Goal: Task Accomplishment & Management: Complete application form

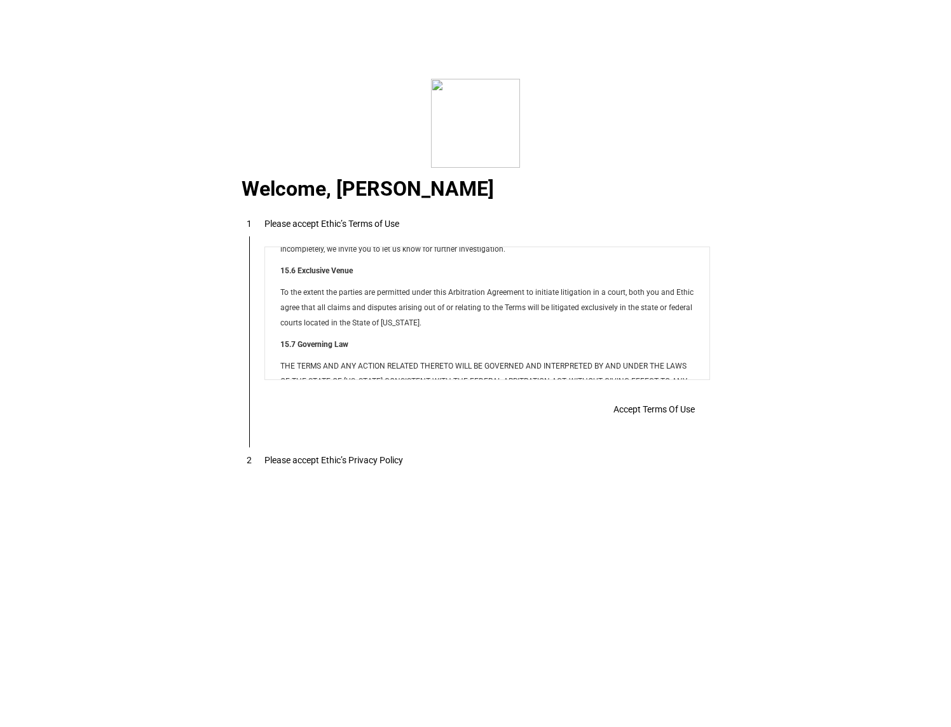
scroll to position [10295, 0]
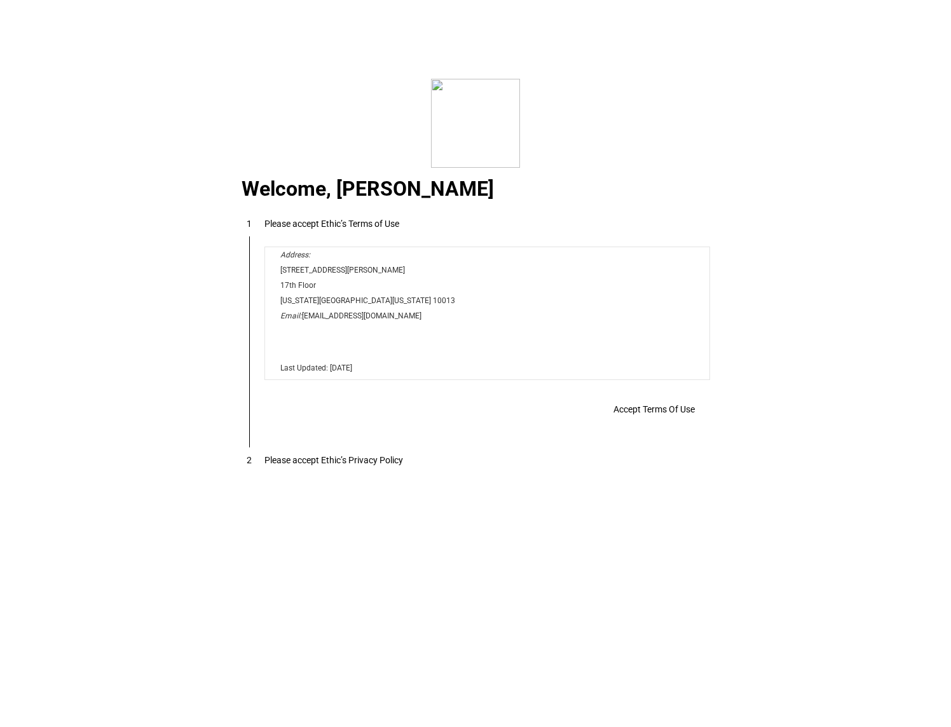
drag, startPoint x: 701, startPoint y: 261, endPoint x: 931, endPoint y: 658, distance: 458.6
click at [623, 410] on span "Accept Terms Of Use" at bounding box center [653, 409] width 81 height 10
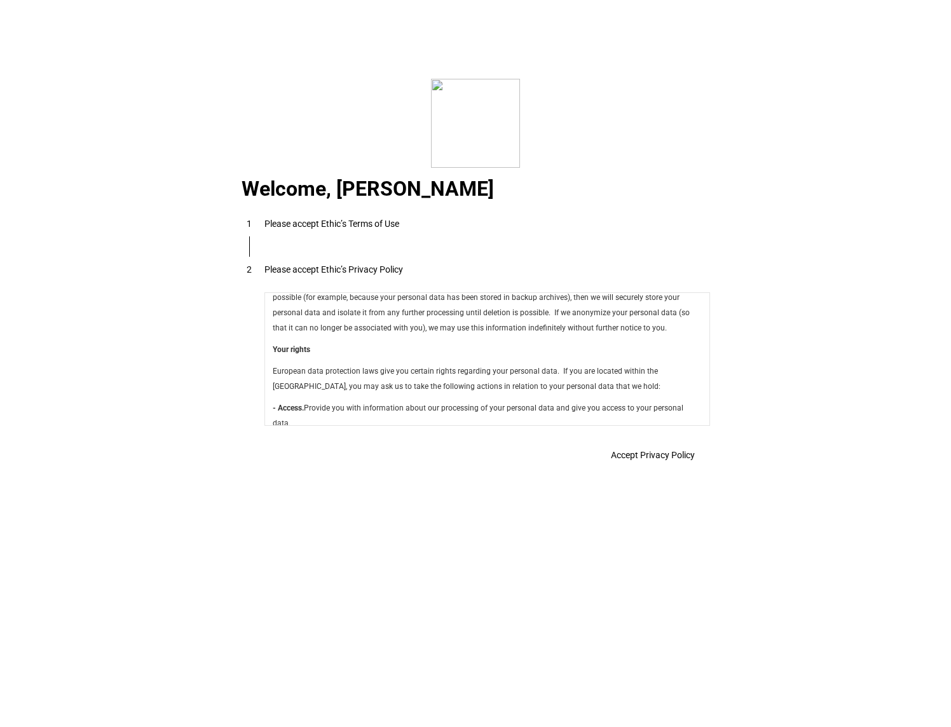
scroll to position [4525, 0]
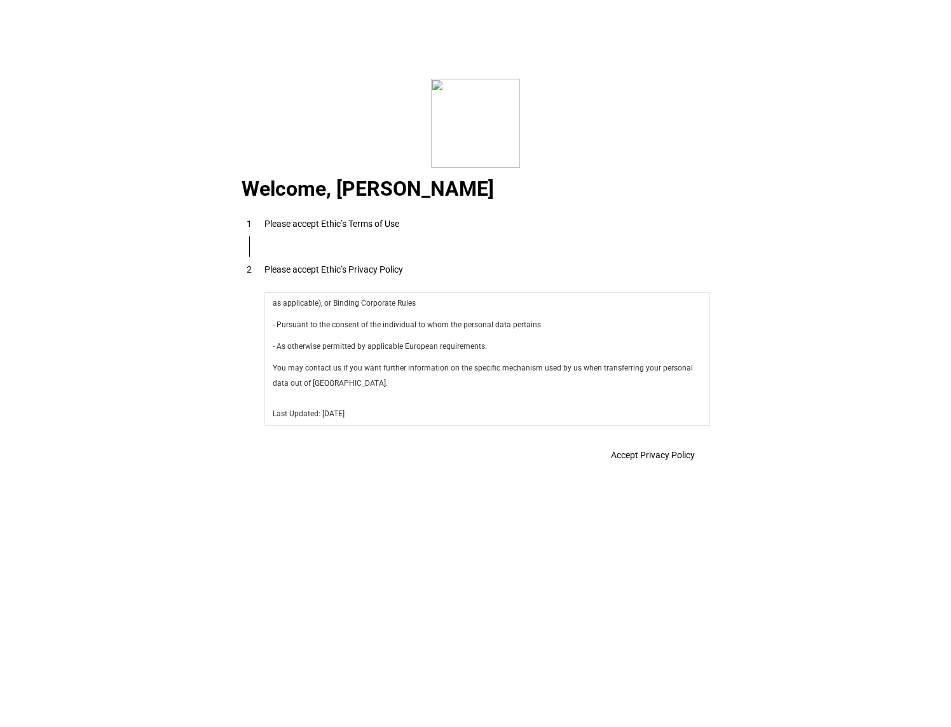
click at [645, 460] on span "Accept Privacy Policy" at bounding box center [653, 455] width 84 height 10
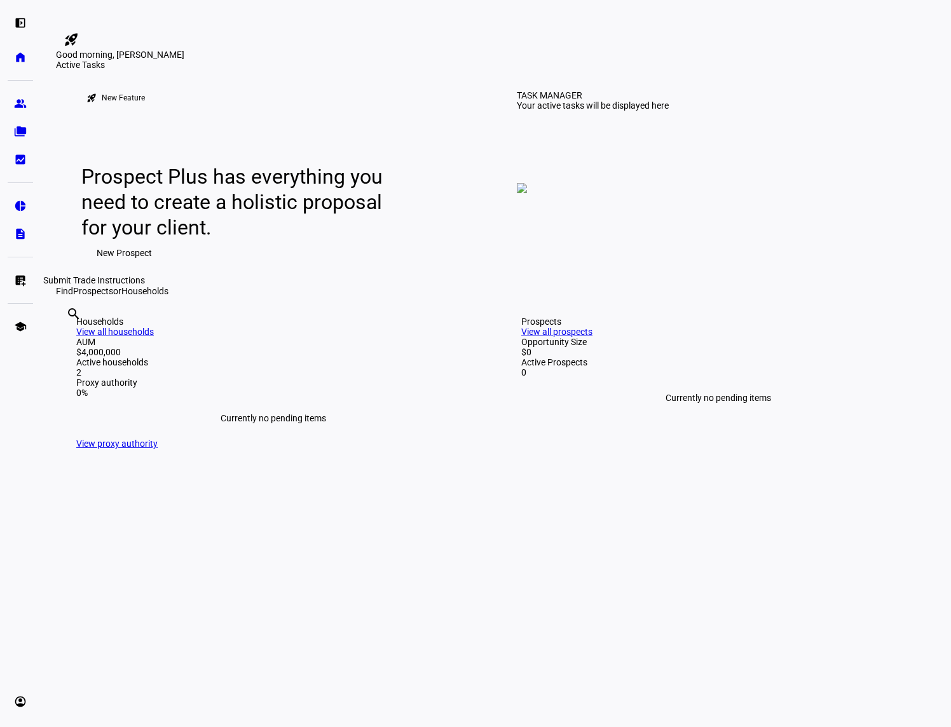
click at [19, 280] on eth-mat-symbol "list_alt_add" at bounding box center [20, 280] width 13 height 13
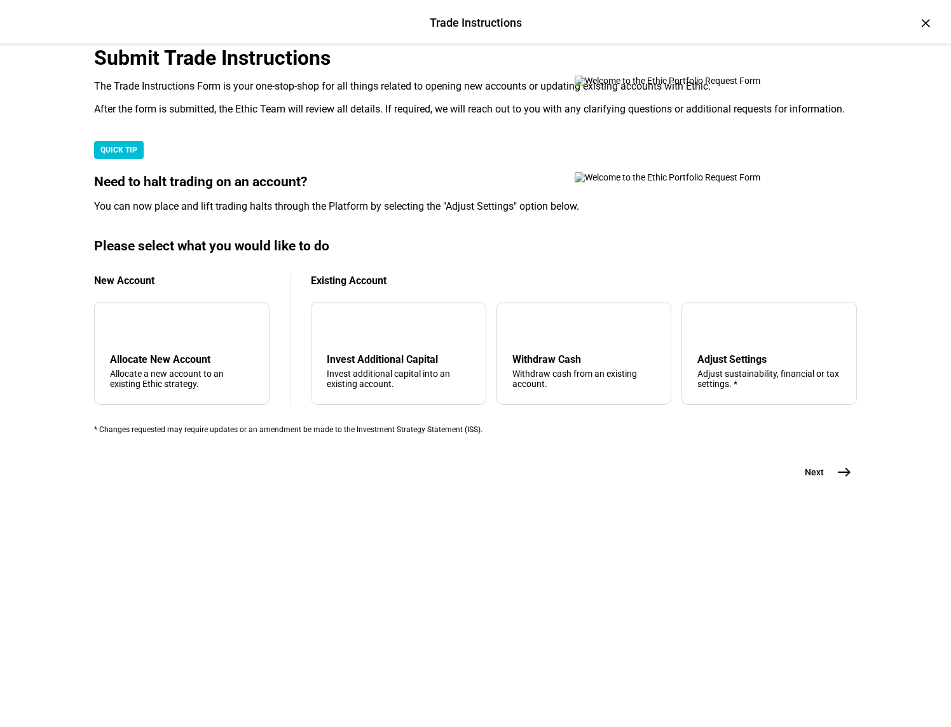
scroll to position [160, 0]
click at [128, 336] on mat-icon "add" at bounding box center [120, 327] width 15 height 15
click at [838, 480] on mat-icon "east" at bounding box center [844, 472] width 15 height 15
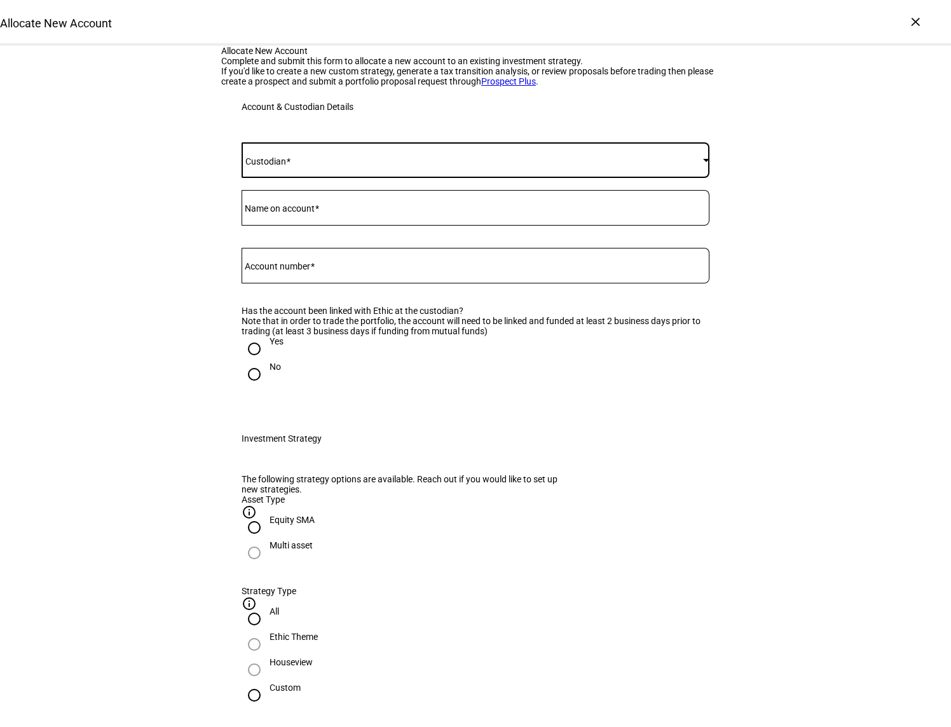
click at [703, 162] on div at bounding box center [706, 160] width 6 height 3
click at [268, 439] on mat-option "UBS" at bounding box center [471, 445] width 467 height 31
click at [292, 214] on mat-label "Name on account" at bounding box center [280, 208] width 70 height 10
click at [292, 210] on input "Name on account" at bounding box center [476, 205] width 468 height 10
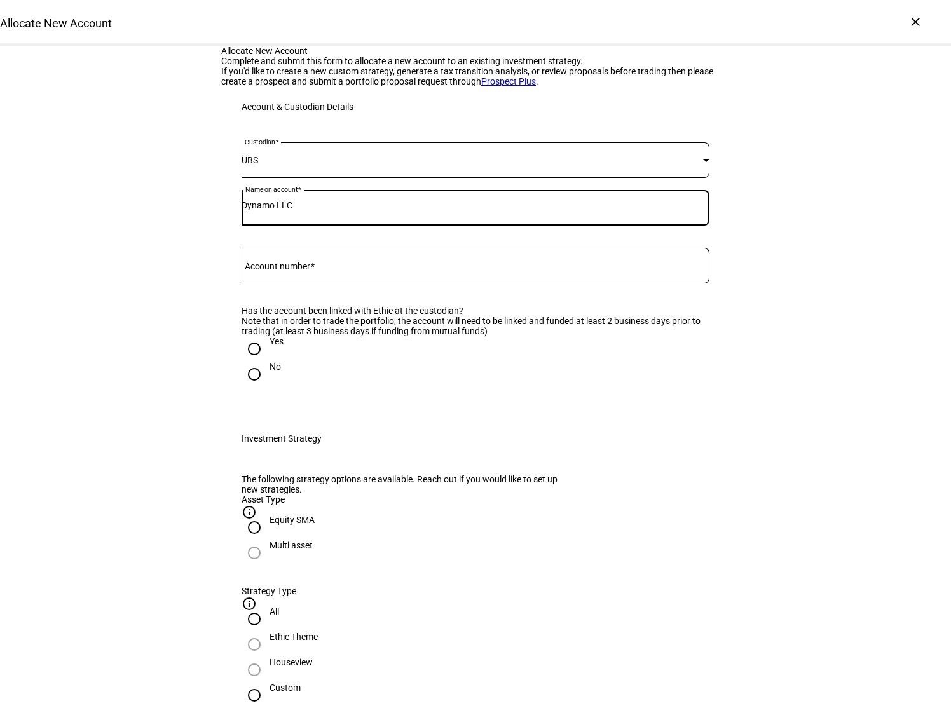
type input "Dynamo LLC"
click at [242, 284] on div "Account number" at bounding box center [476, 266] width 468 height 36
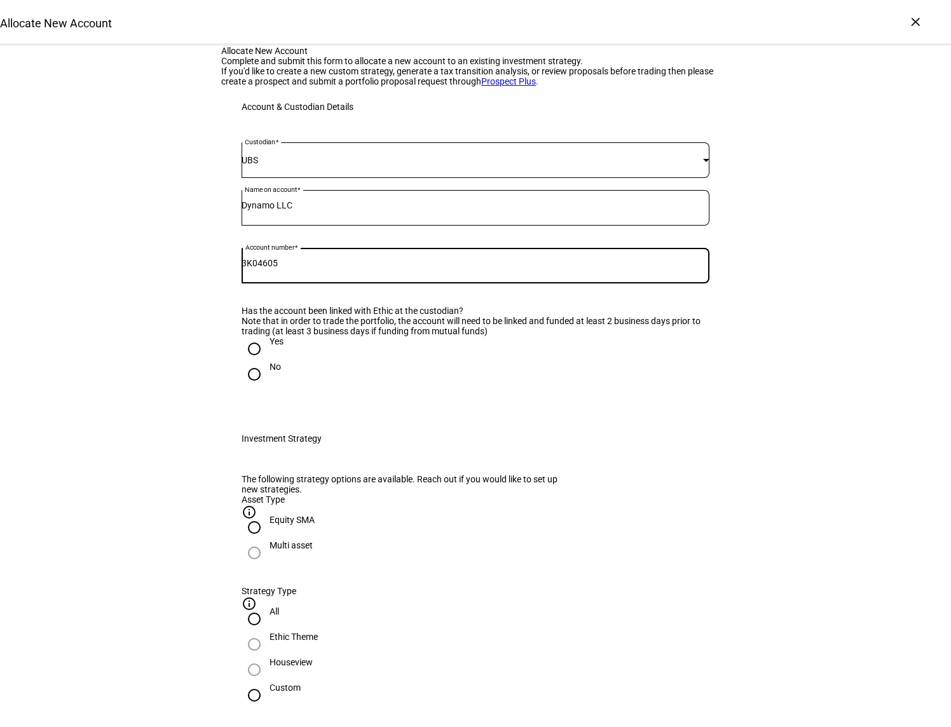
type input "3K04605"
click at [247, 362] on input "Yes" at bounding box center [254, 348] width 25 height 25
radio input "true"
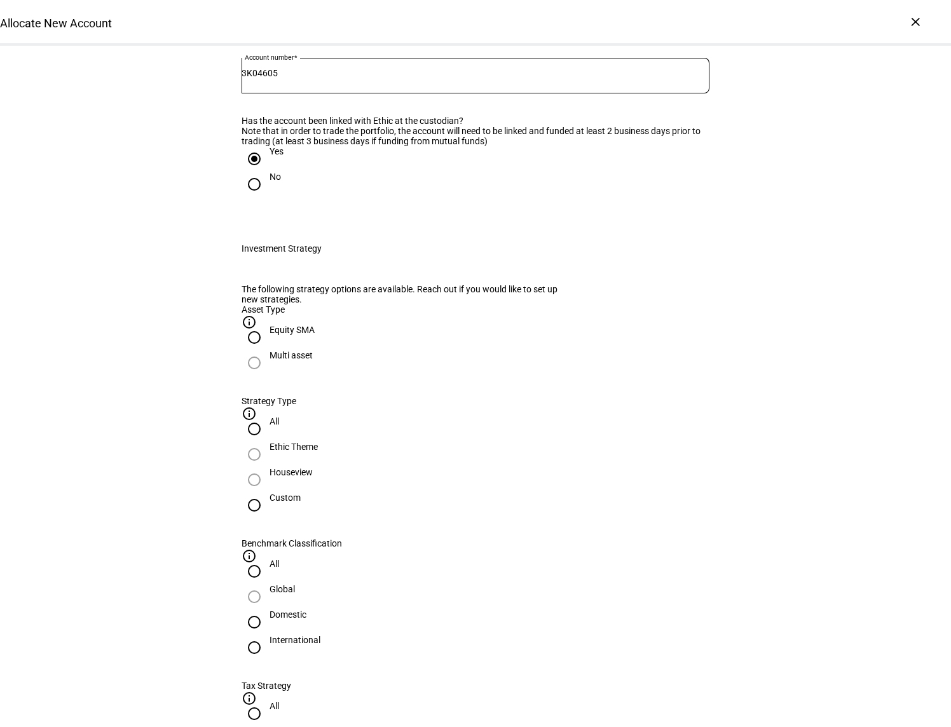
scroll to position [191, 0]
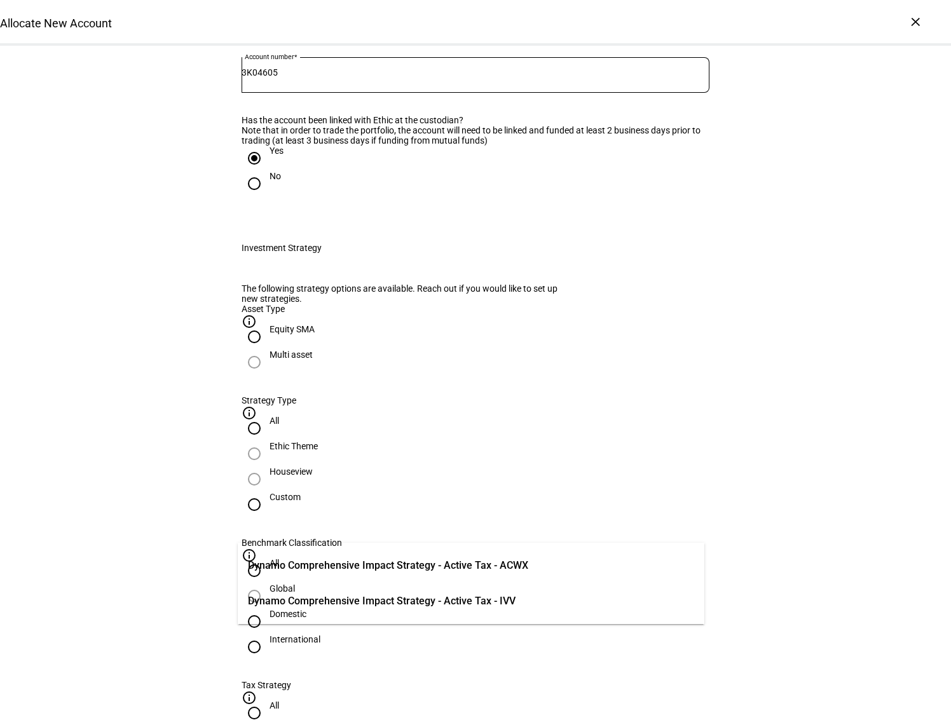
click at [360, 565] on span "Dynamo Comprehensive Impact Strategy - Active Tax - ACWX" at bounding box center [388, 565] width 280 height 15
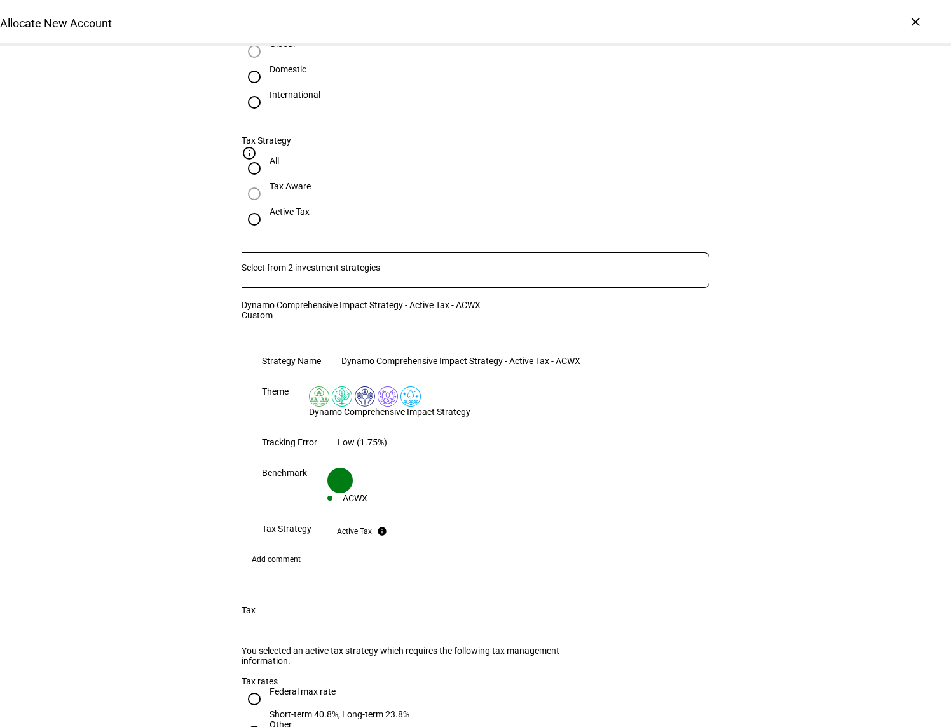
scroll to position [763, 0]
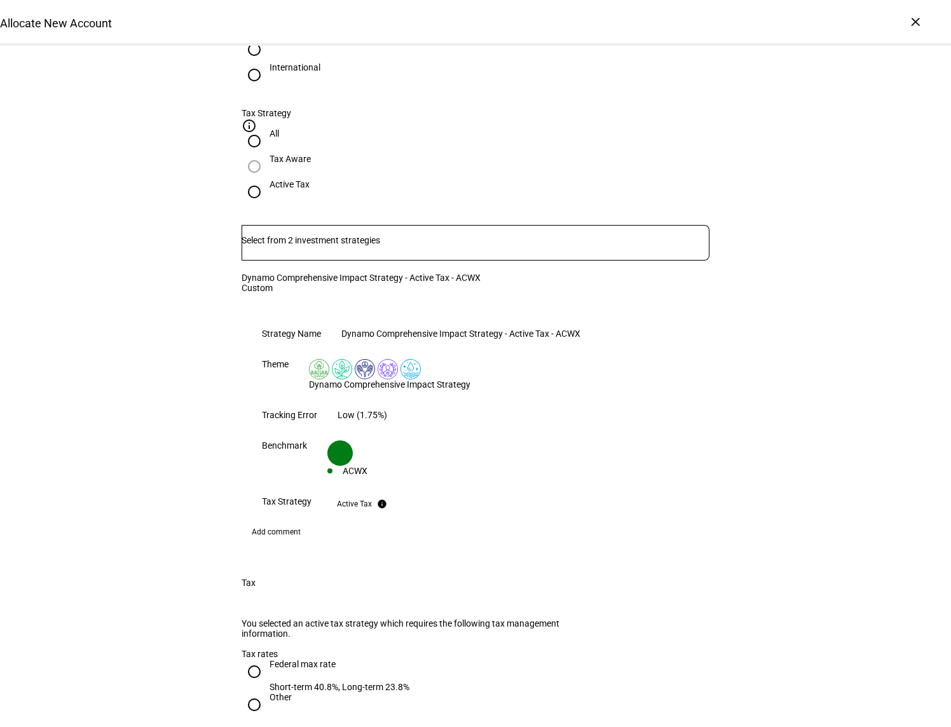
click at [247, 659] on input "Federal max rate Short-term 40.8%, Long-term 23.8%" at bounding box center [254, 671] width 25 height 25
radio input "true"
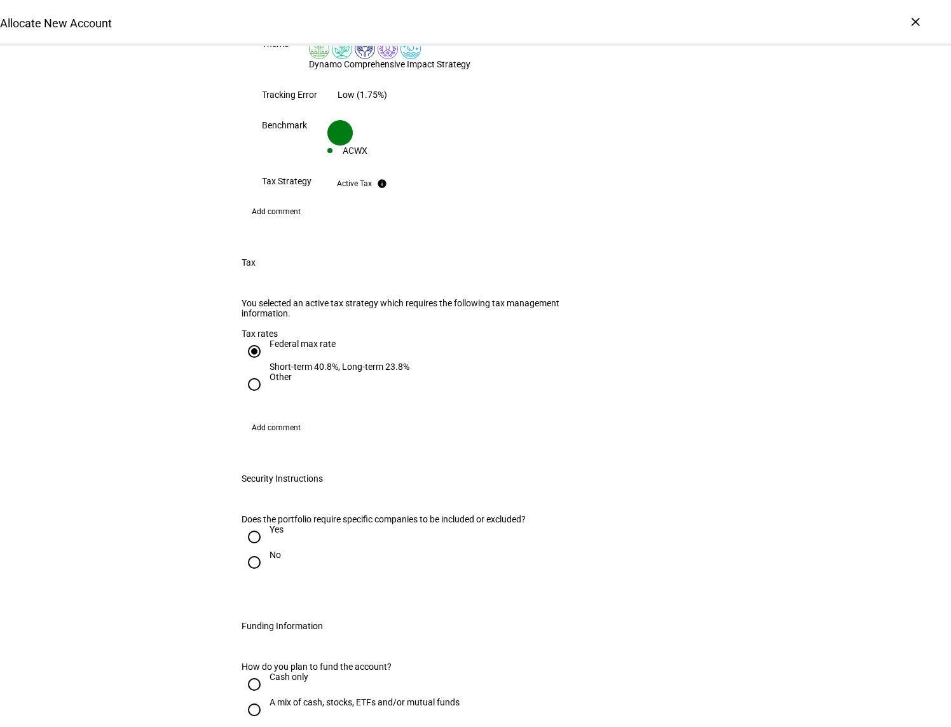
scroll to position [1102, 0]
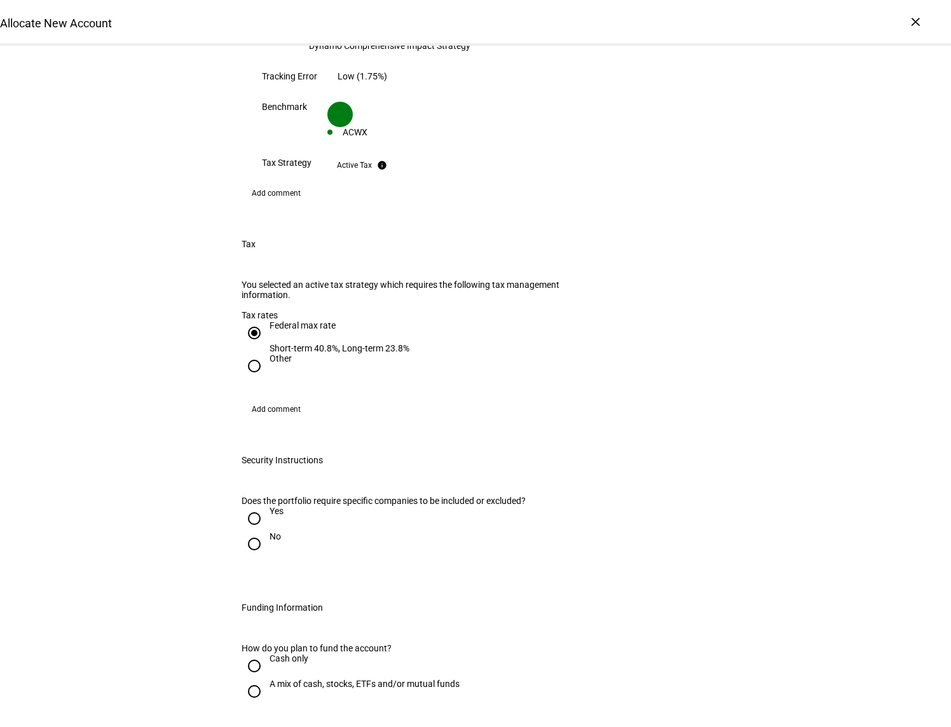
click at [248, 531] on input "No" at bounding box center [254, 543] width 25 height 25
radio input "true"
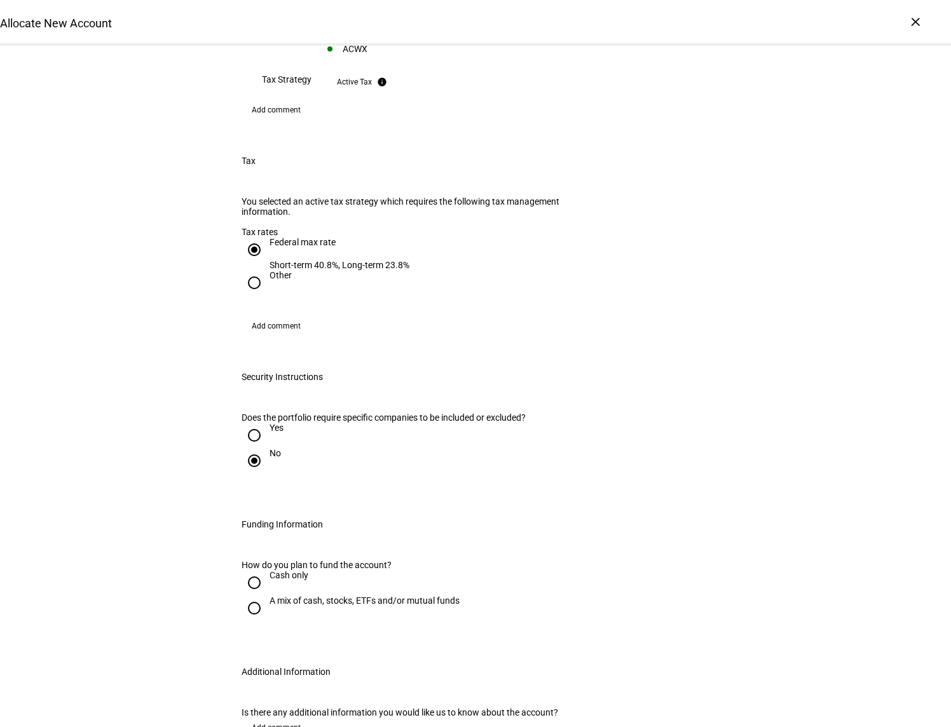
scroll to position [1187, 0]
click at [246, 568] on input "Cash only" at bounding box center [254, 580] width 25 height 25
radio input "true"
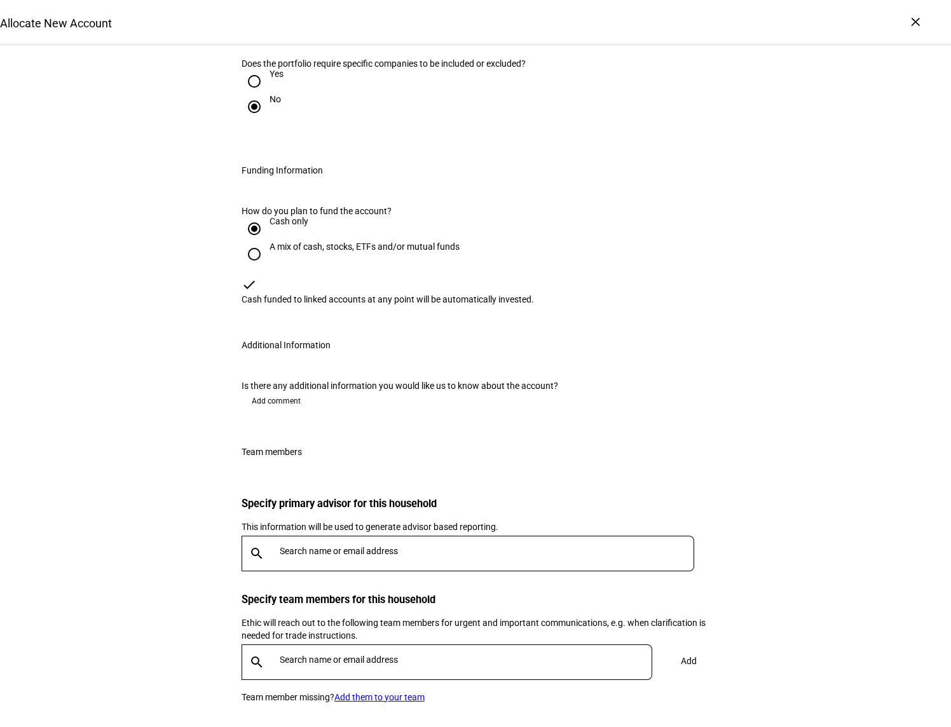
scroll to position [1589, 0]
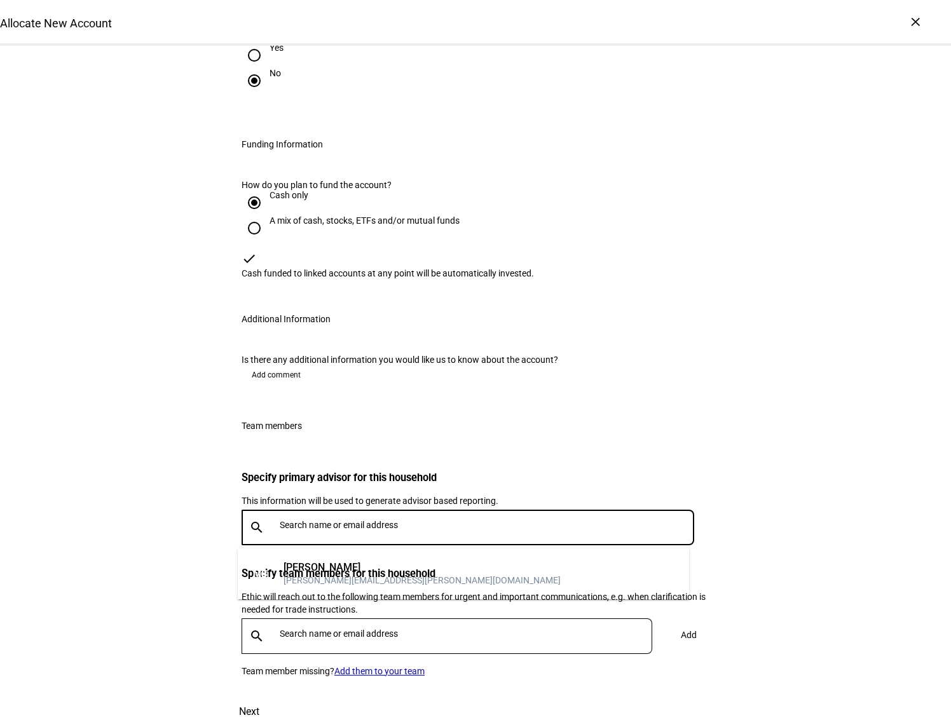
click at [280, 530] on input "text" at bounding box center [490, 525] width 420 height 10
click at [308, 573] on div "[PERSON_NAME]" at bounding box center [422, 567] width 277 height 13
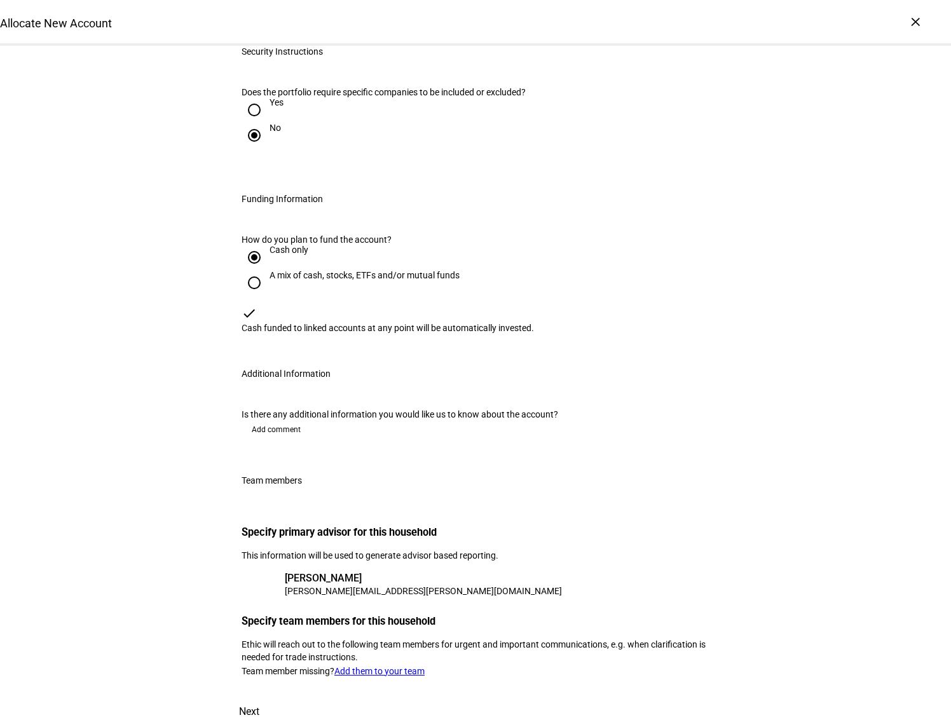
scroll to position [1610, 0]
click at [259, 697] on span "Next" at bounding box center [249, 712] width 20 height 31
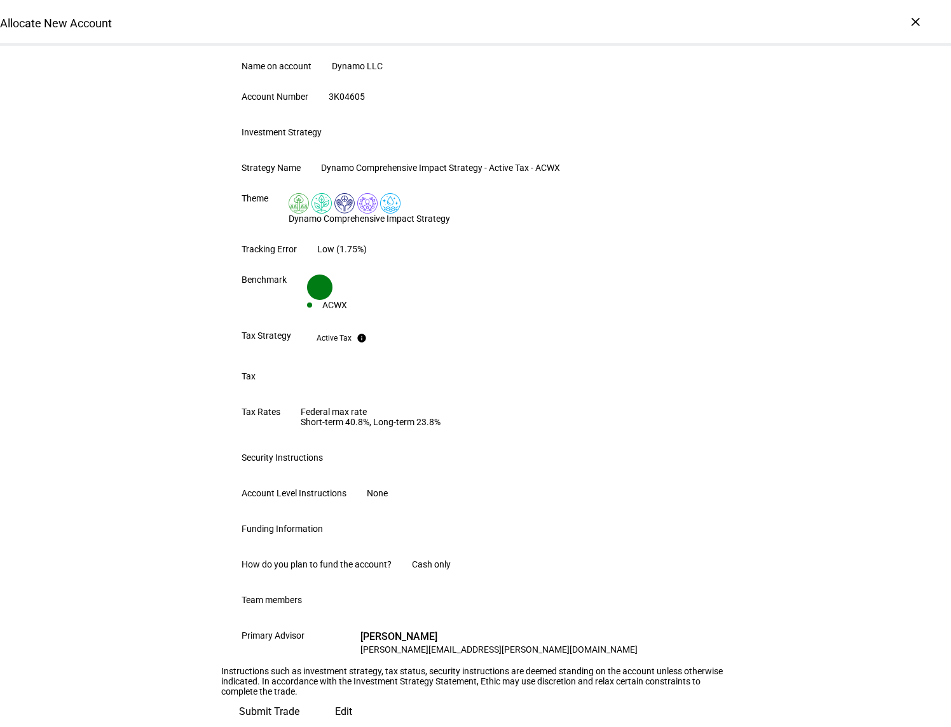
scroll to position [467, 0]
click at [299, 697] on span "Submit Trade" at bounding box center [269, 712] width 60 height 31
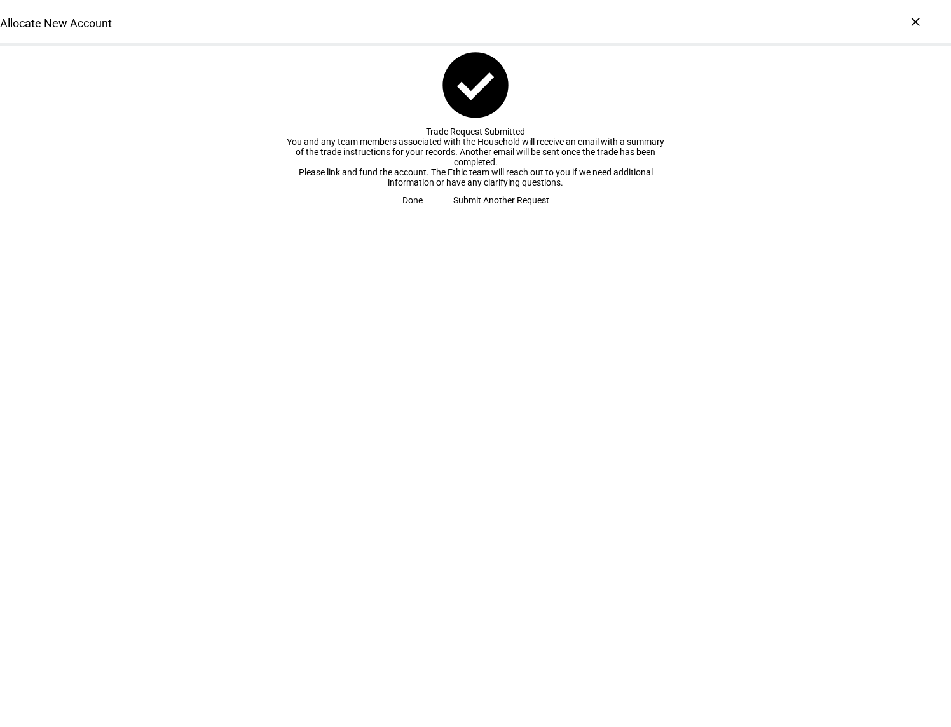
click at [469, 213] on span "Submit Another Request" at bounding box center [501, 200] width 96 height 25
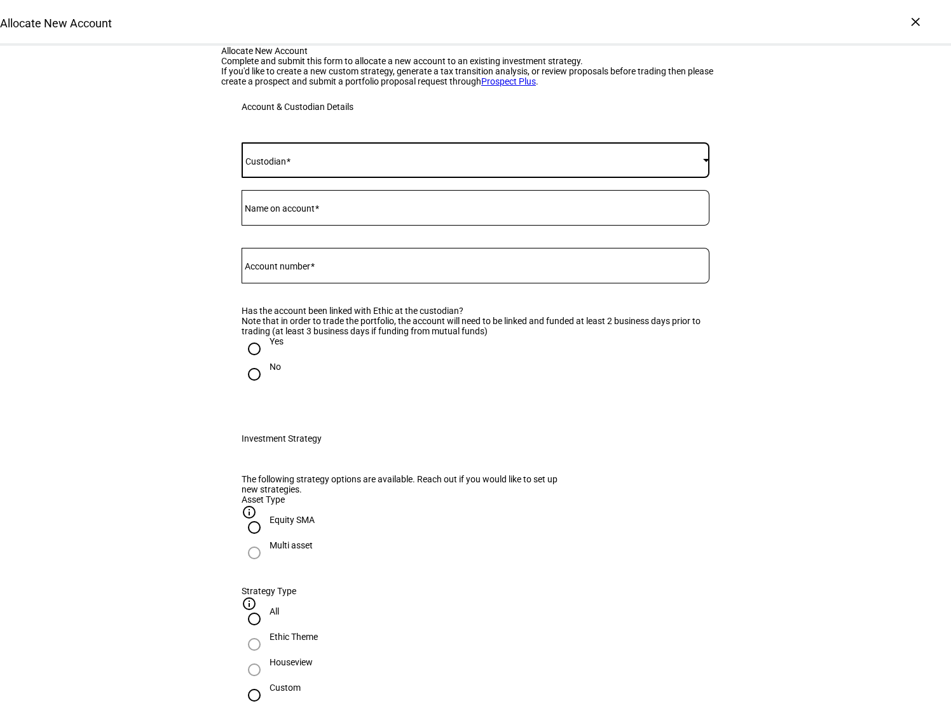
click at [675, 165] on span at bounding box center [473, 160] width 462 height 10
click at [243, 446] on mat-option "UBS" at bounding box center [471, 445] width 467 height 31
click at [285, 210] on input "Name on account" at bounding box center [476, 205] width 468 height 10
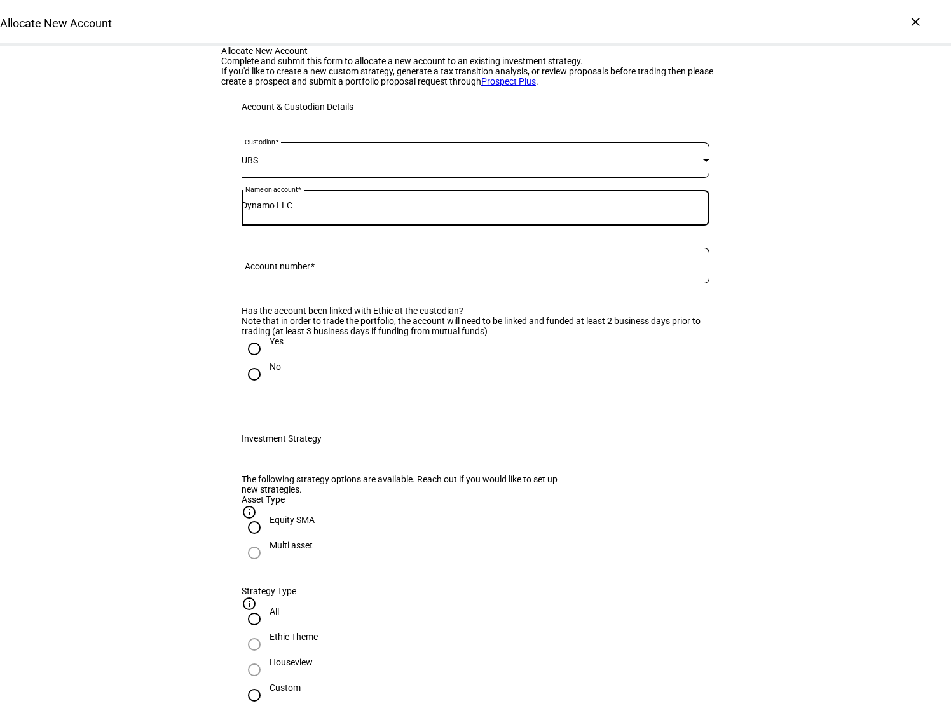
type input "Dynamo LLC"
click at [292, 271] on mat-label "Account number" at bounding box center [277, 266] width 65 height 10
click at [292, 268] on input "Account number" at bounding box center [476, 263] width 468 height 10
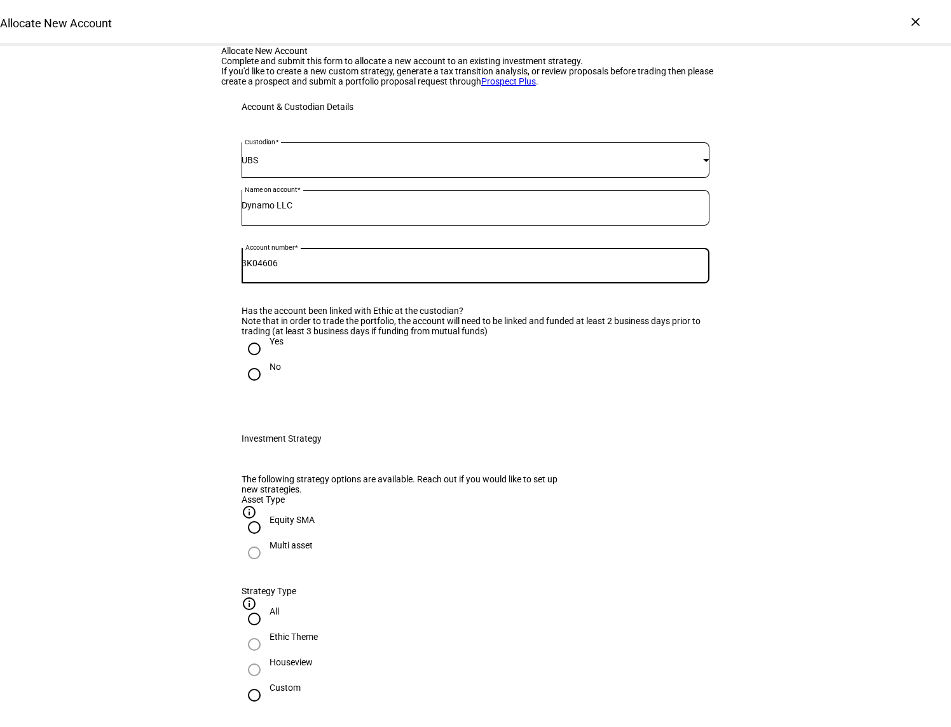
type input "3K04606"
click at [250, 362] on input "Yes" at bounding box center [254, 348] width 25 height 25
radio input "true"
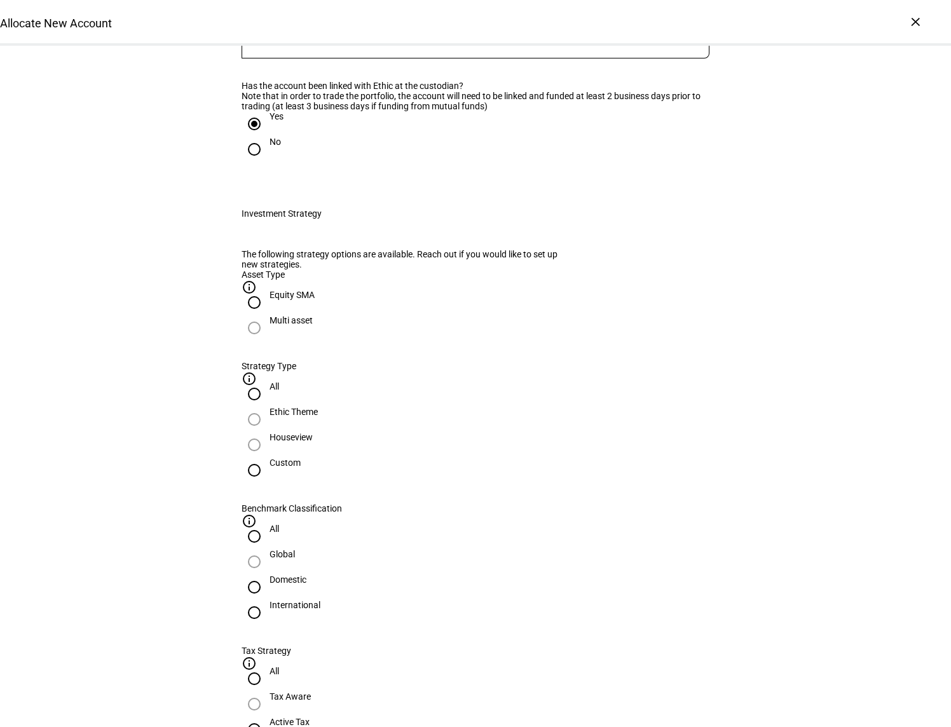
scroll to position [254, 0]
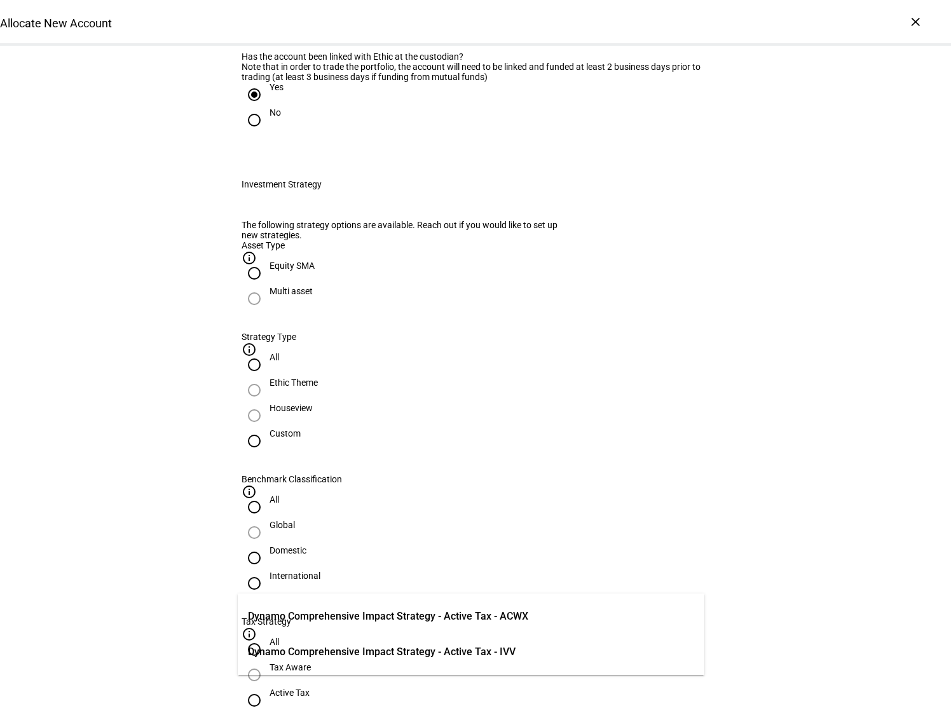
type input "dy"
click at [477, 647] on span "Dy namo Comprehensive Impact Strategy - Active Tax - IVV" at bounding box center [382, 652] width 268 height 15
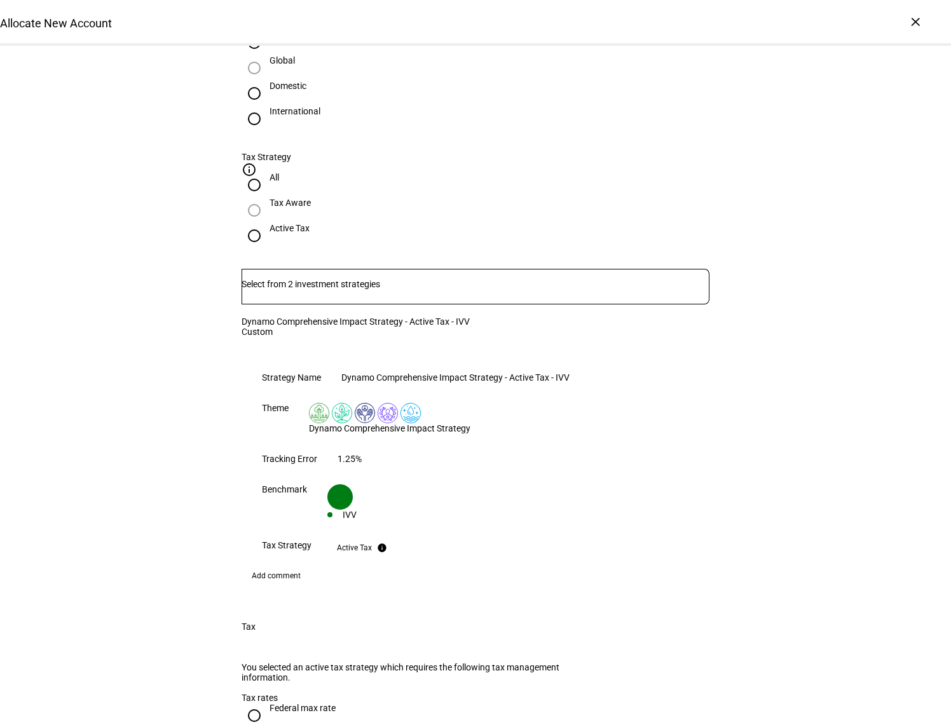
scroll to position [720, 0]
click at [251, 702] on input "Federal max rate Short-term 40.8%, Long-term 23.8%" at bounding box center [254, 714] width 25 height 25
radio input "true"
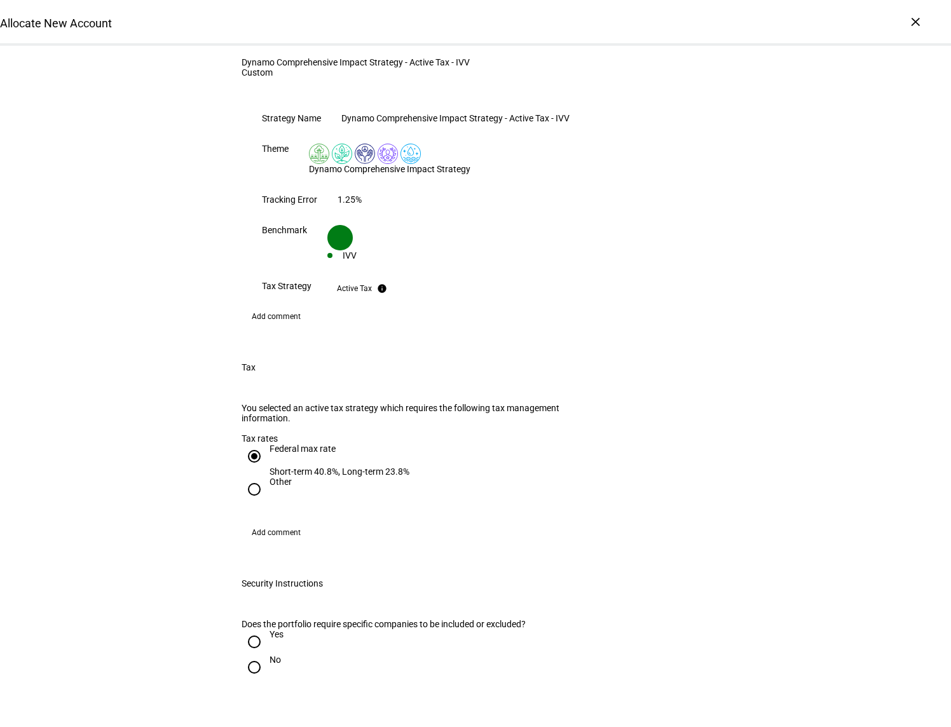
scroll to position [1017, 0]
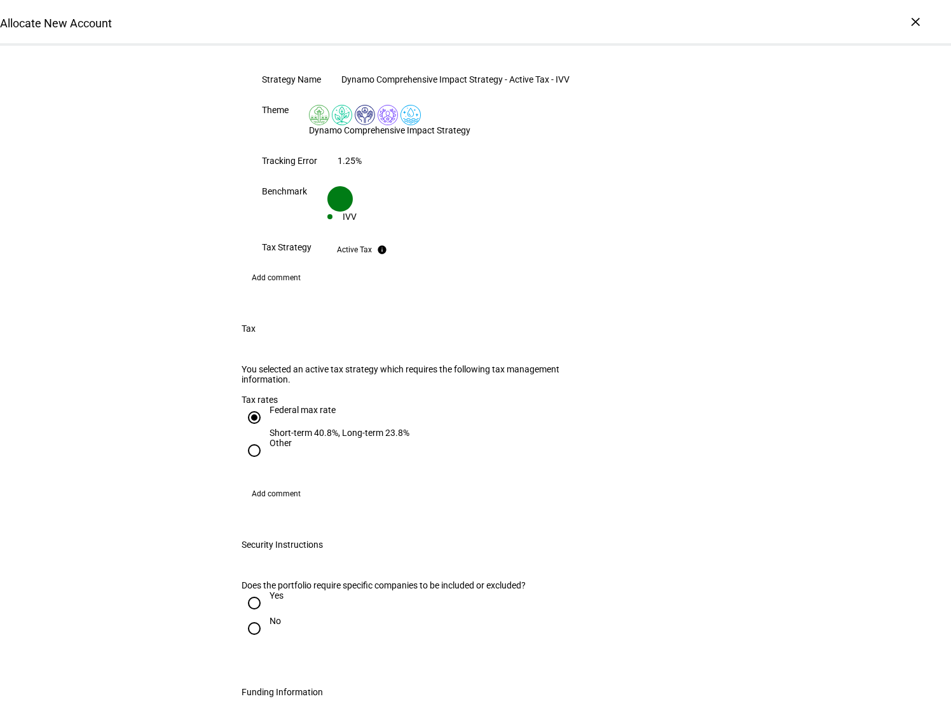
click at [249, 616] on input "No" at bounding box center [254, 628] width 25 height 25
radio input "true"
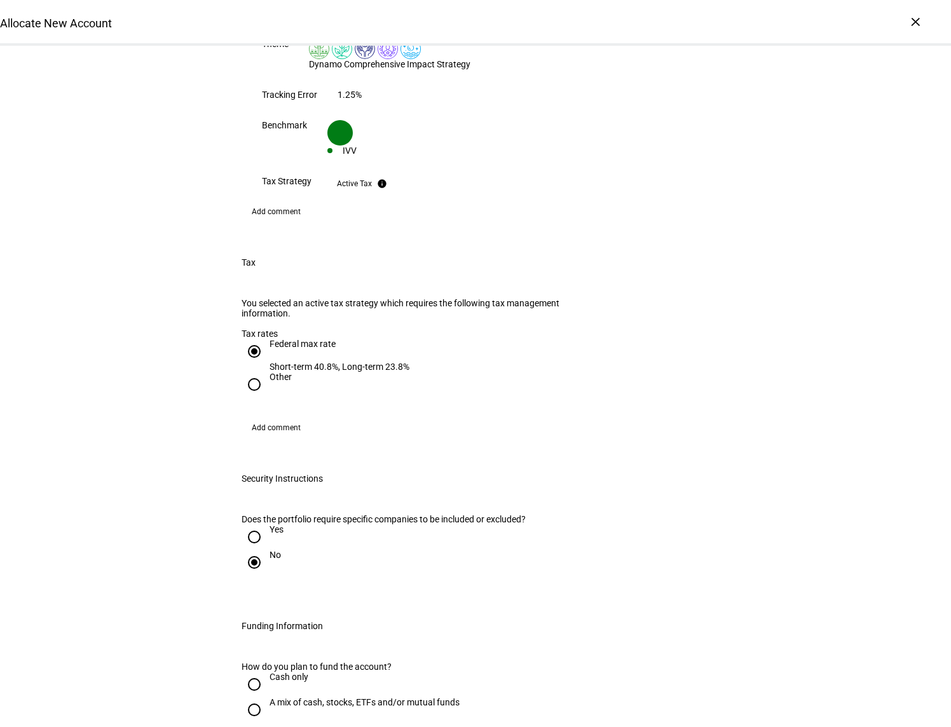
scroll to position [1102, 0]
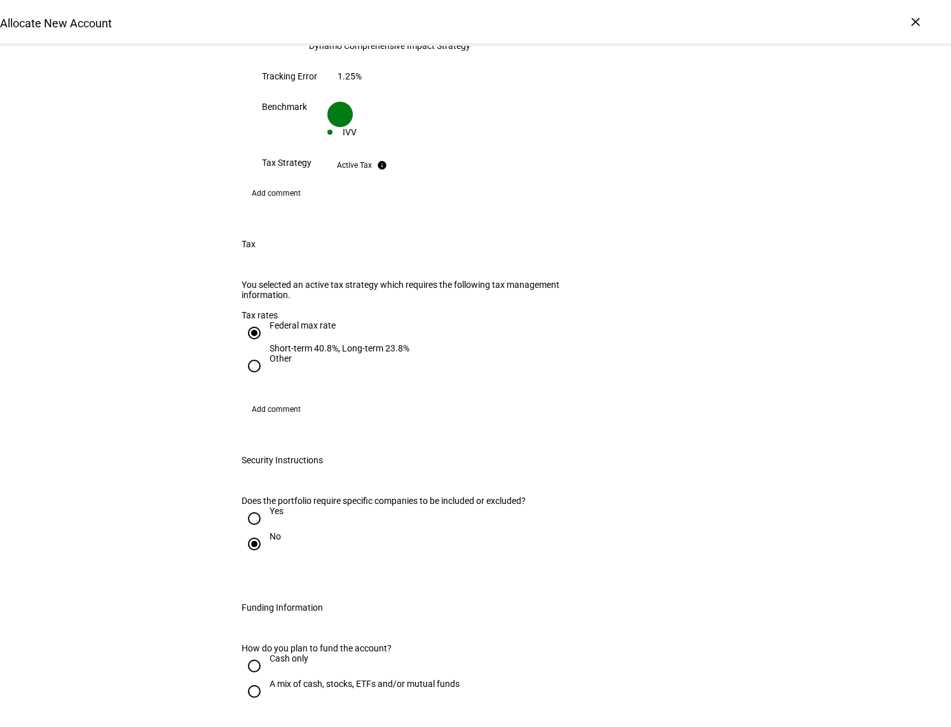
click at [247, 654] on input "Cash only" at bounding box center [254, 666] width 25 height 25
radio input "true"
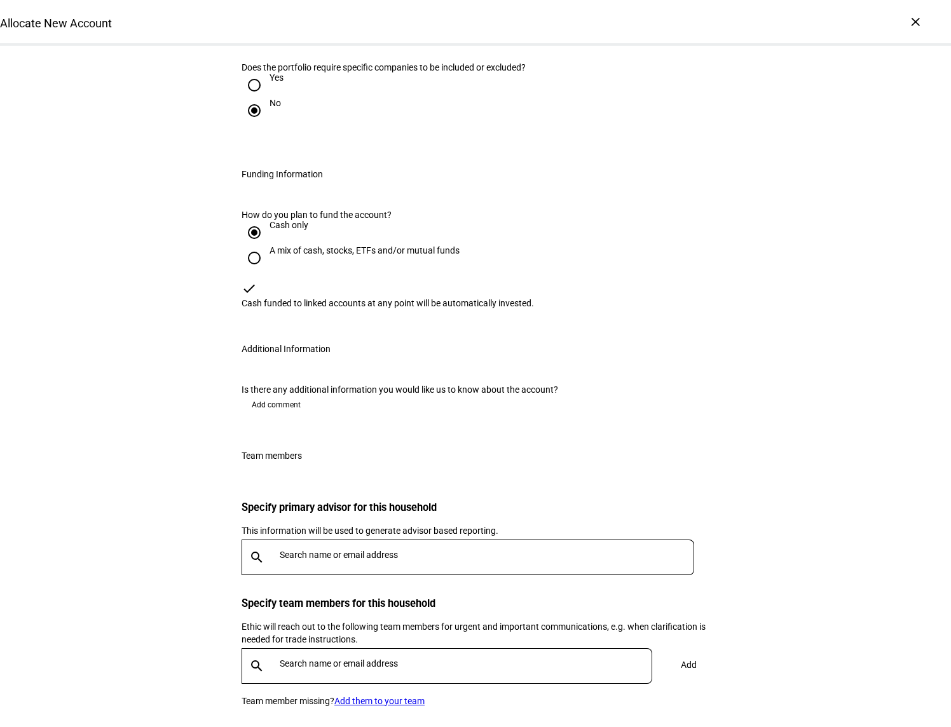
scroll to position [1568, 0]
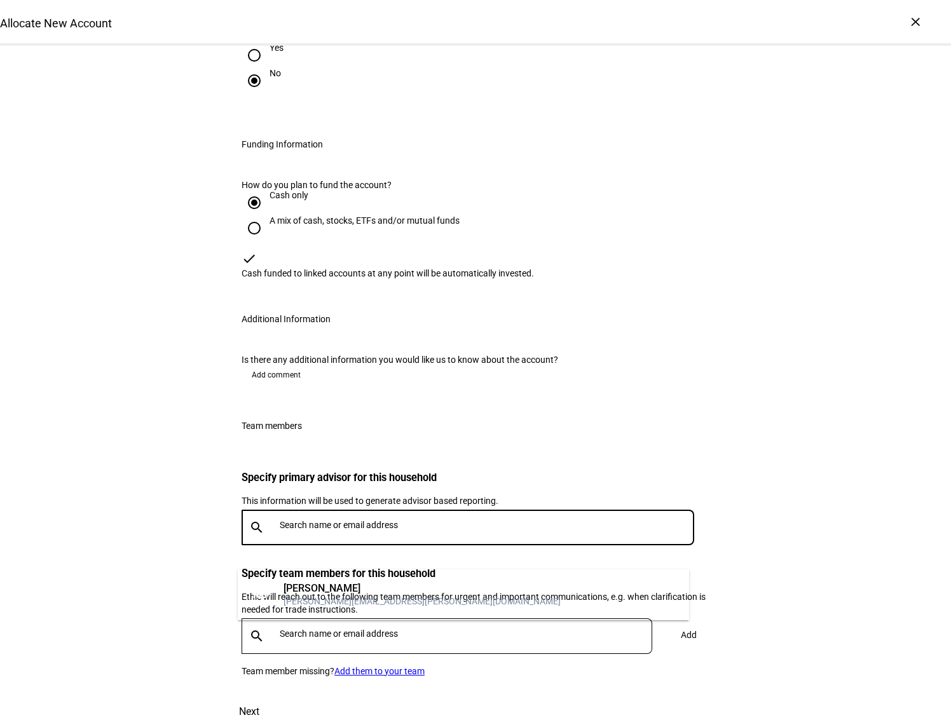
click at [317, 530] on input "text" at bounding box center [490, 525] width 420 height 10
click at [333, 586] on div "[PERSON_NAME]" at bounding box center [422, 588] width 277 height 13
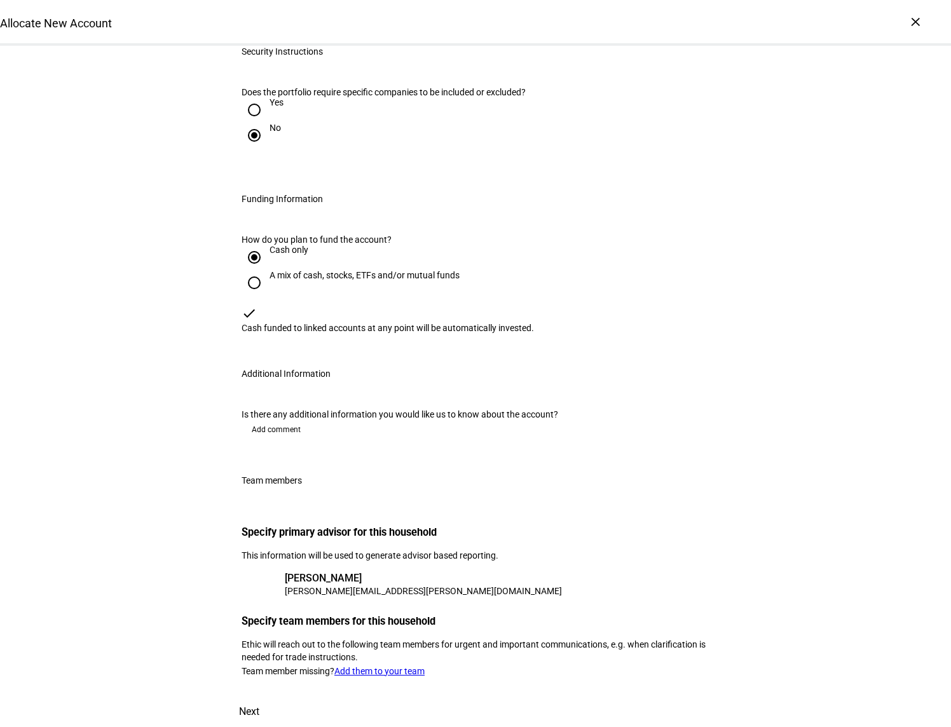
scroll to position [1610, 0]
click at [259, 697] on span "Next" at bounding box center [249, 712] width 20 height 31
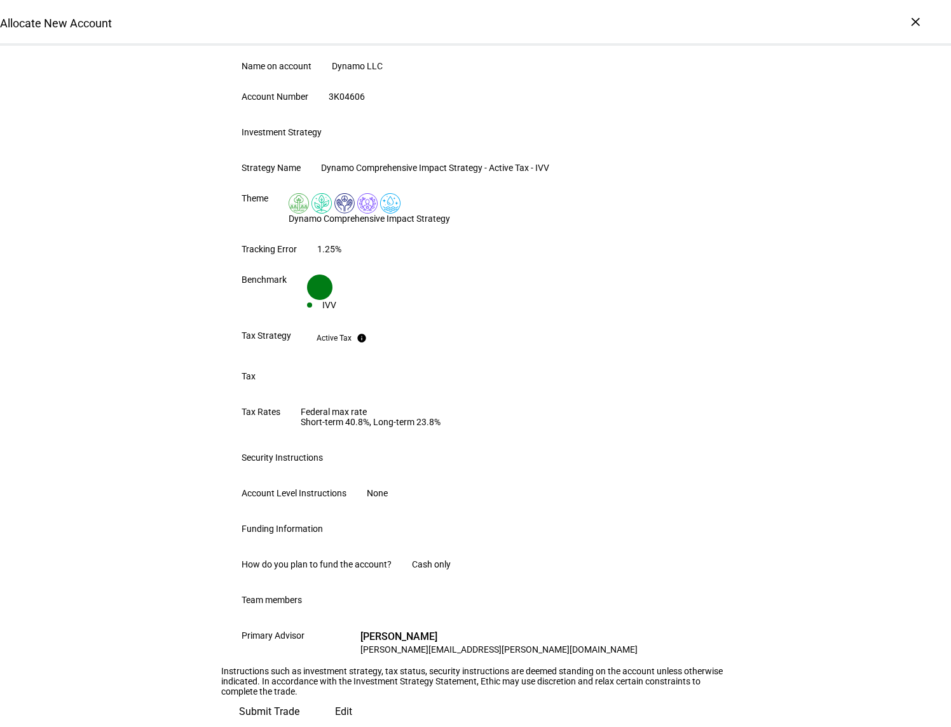
scroll to position [467, 0]
click at [299, 697] on span "Submit Trade" at bounding box center [269, 712] width 60 height 31
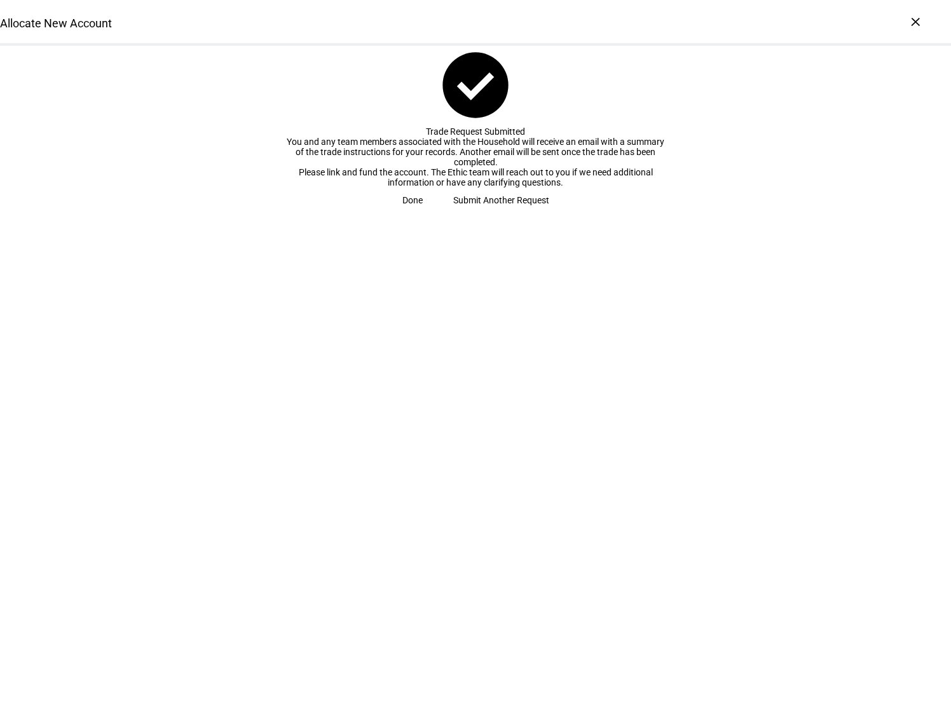
click at [423, 213] on span "Done" at bounding box center [412, 200] width 20 height 25
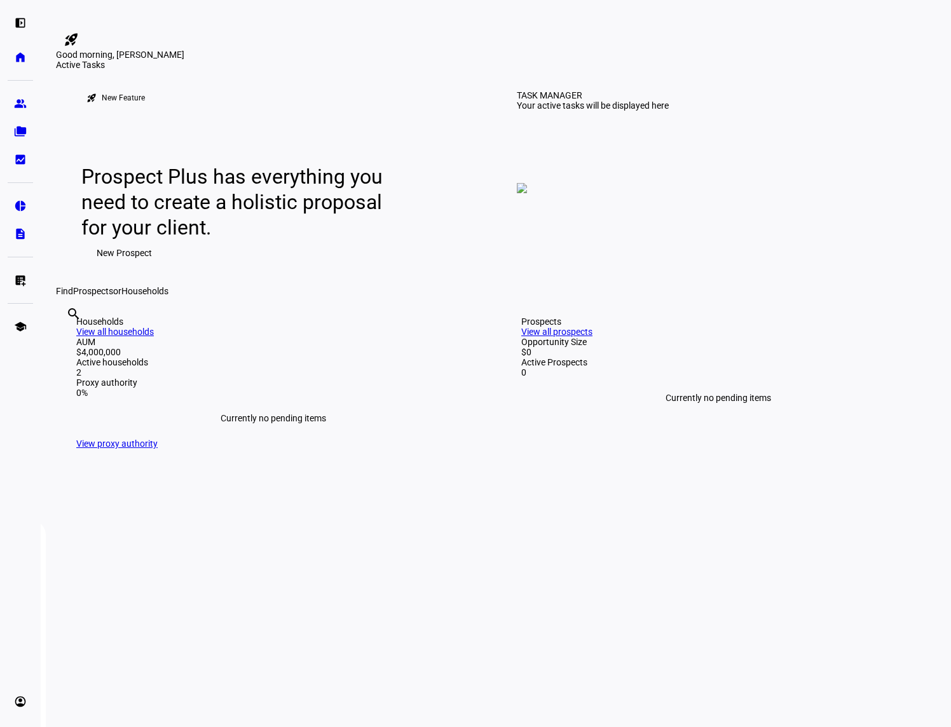
click at [797, 17] on div "rocket_launch Product Updates The latest features and improvements Powered by L…" at bounding box center [496, 32] width 880 height 34
